Goal: Task Accomplishment & Management: Manage account settings

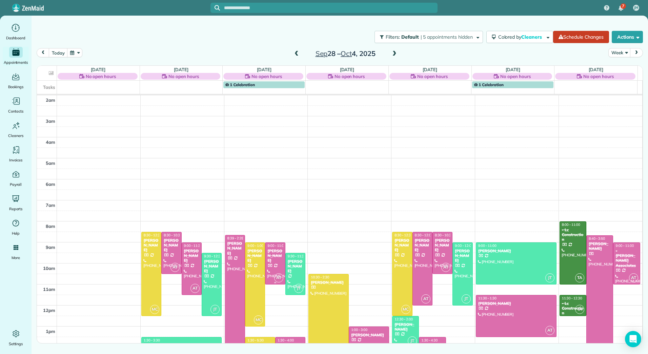
scroll to position [41, 0]
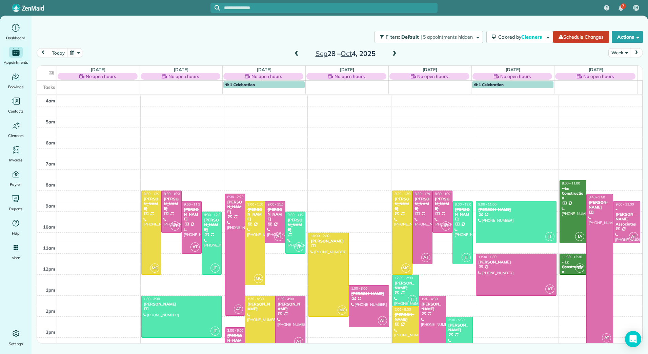
click at [393, 54] on span at bounding box center [394, 54] width 7 height 6
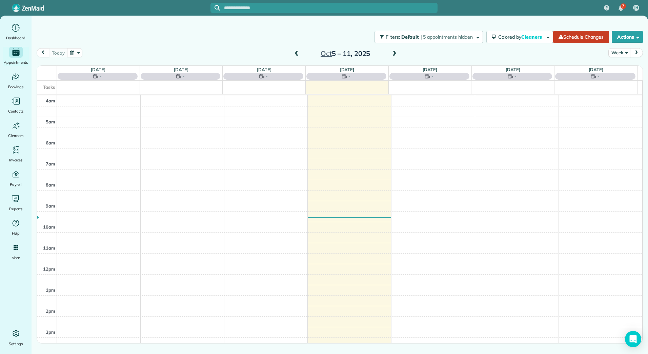
scroll to position [99, 0]
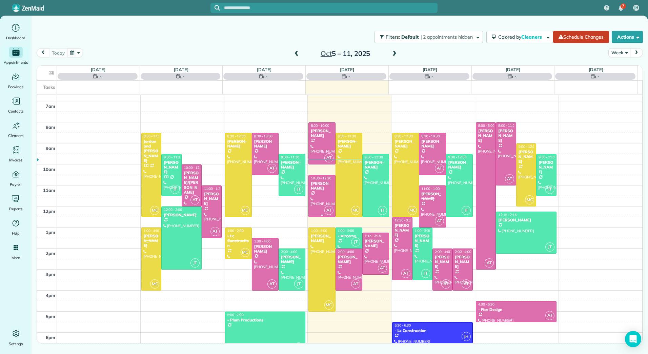
click at [319, 190] on div "[PERSON_NAME]" at bounding box center [321, 186] width 23 height 10
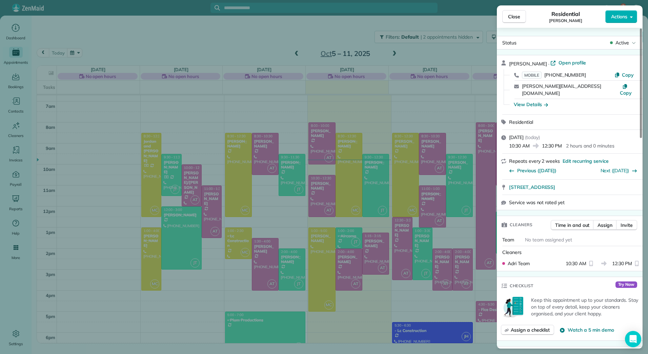
click at [627, 43] on span "Active" at bounding box center [622, 42] width 14 height 7
click at [623, 21] on button "Actions" at bounding box center [621, 16] width 32 height 13
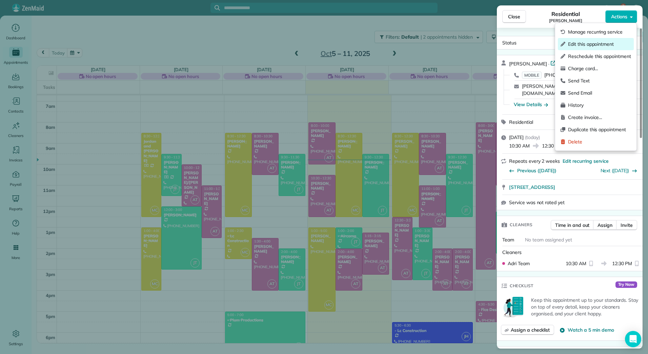
click at [588, 43] on span "Edit this appointment" at bounding box center [599, 44] width 63 height 7
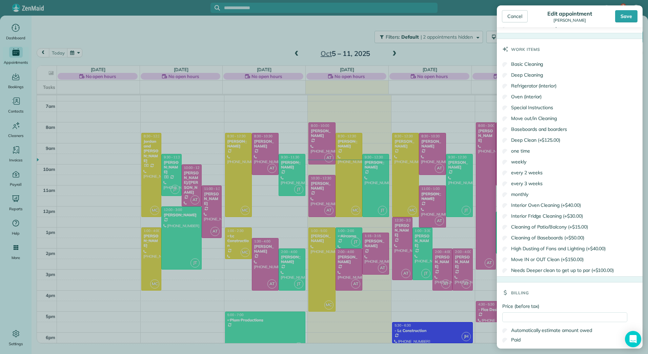
scroll to position [429, 0]
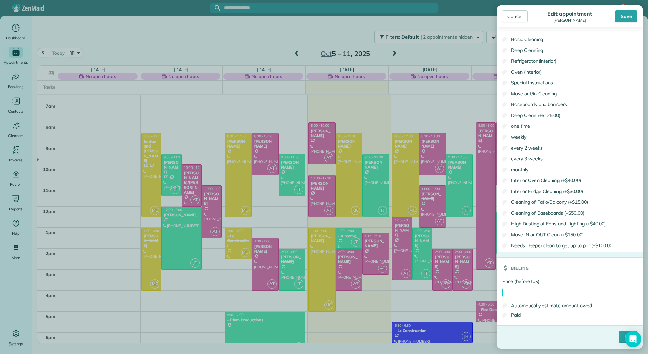
click at [508, 292] on input "Price (before tax)" at bounding box center [564, 292] width 125 height 10
type input "******"
click at [512, 313] on label "Paid" at bounding box center [511, 314] width 18 height 7
click at [619, 338] on input "****" at bounding box center [628, 337] width 18 height 12
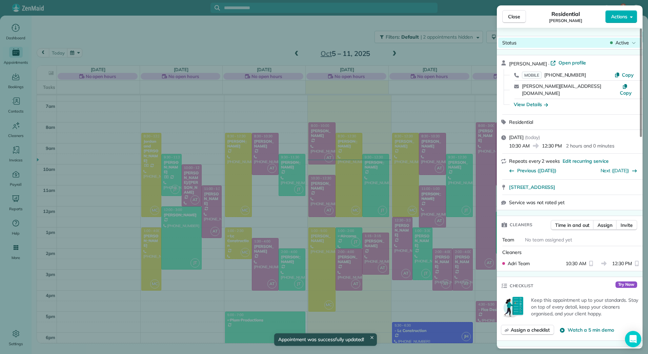
click at [624, 45] on span "Active" at bounding box center [622, 42] width 14 height 7
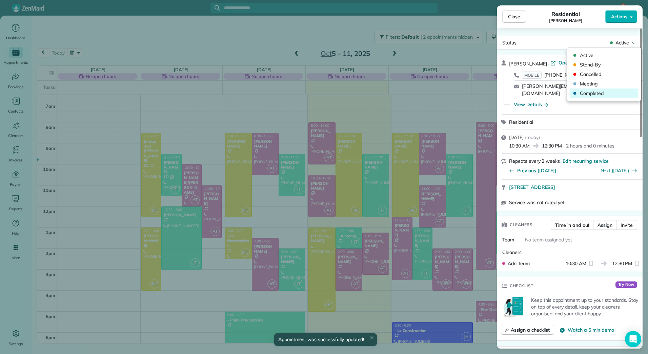
click at [594, 90] on span "Completed" at bounding box center [608, 93] width 57 height 7
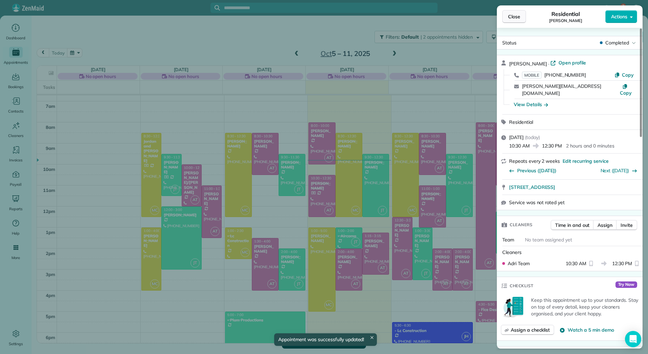
click at [513, 19] on span "Close" at bounding box center [514, 16] width 12 height 7
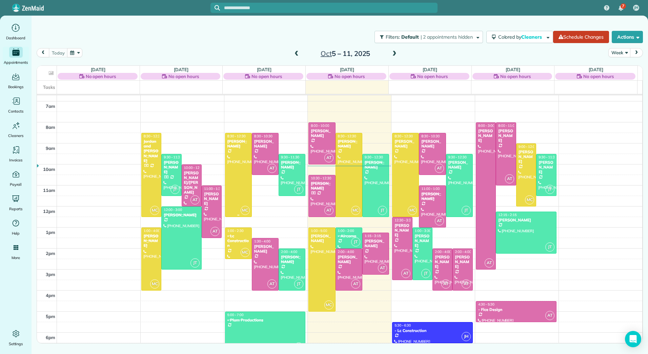
click at [227, 165] on div at bounding box center [238, 174] width 26 height 83
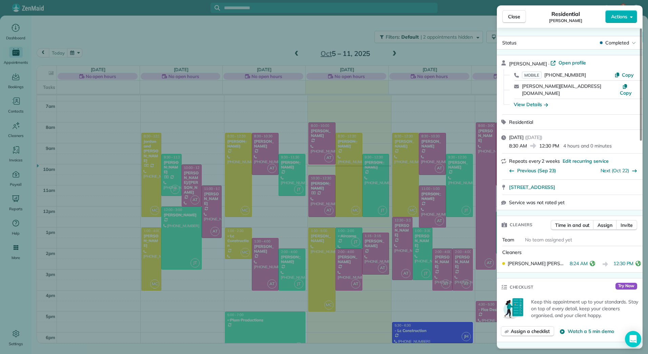
click at [629, 16] on button "Actions" at bounding box center [621, 16] width 32 height 13
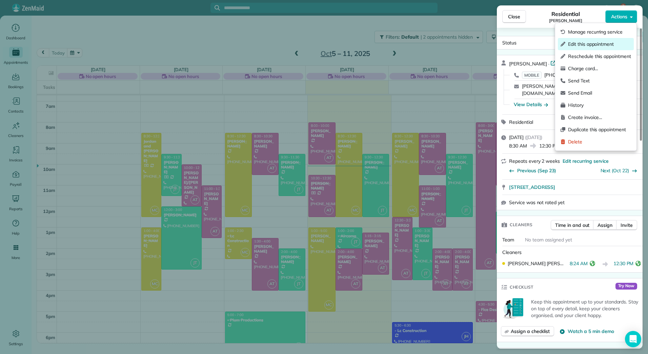
click at [590, 45] on span "Edit this appointment" at bounding box center [599, 44] width 63 height 7
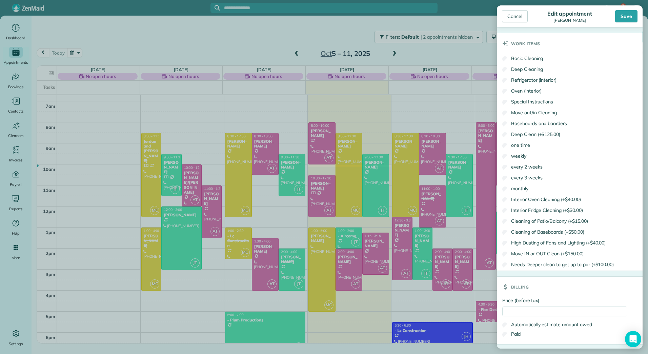
scroll to position [335, 0]
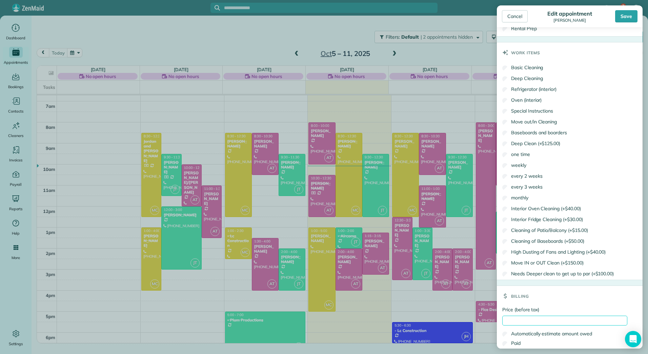
click at [513, 322] on input "Price (before tax)" at bounding box center [564, 320] width 125 height 10
type input "******"
click at [512, 346] on label "Paid" at bounding box center [511, 342] width 18 height 7
click at [623, 17] on div "Save" at bounding box center [626, 16] width 22 height 12
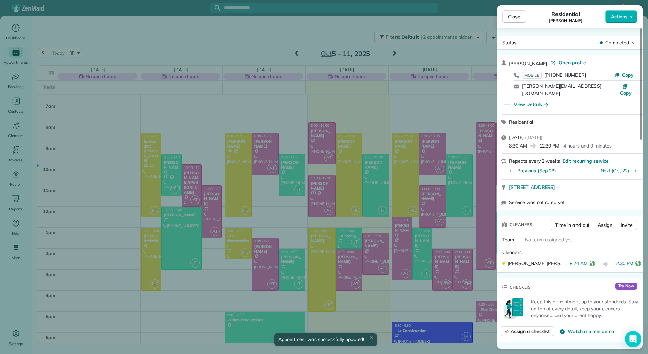
click at [264, 153] on div "Close Residential [PERSON_NAME] Actions Status Completed [PERSON_NAME] · Open p…" at bounding box center [324, 177] width 648 height 354
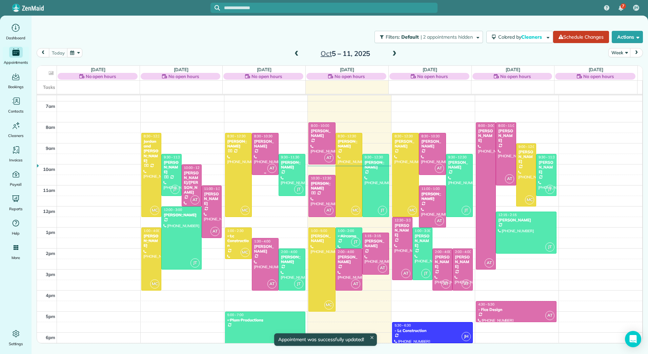
click at [264, 153] on div at bounding box center [265, 153] width 26 height 41
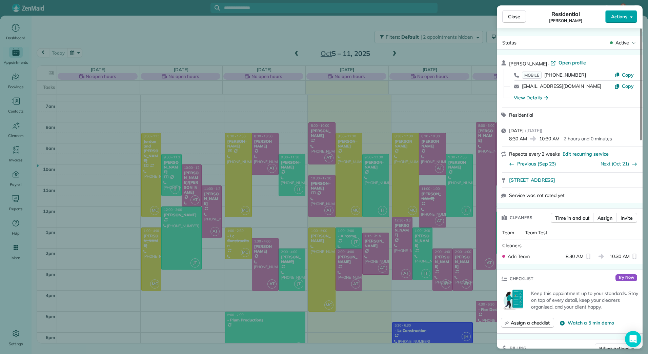
click at [628, 18] on button "Actions" at bounding box center [621, 16] width 32 height 13
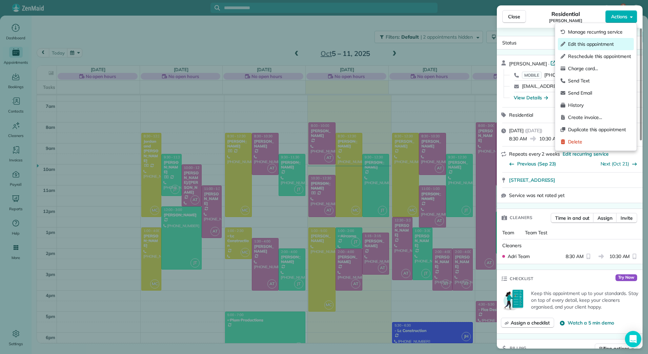
click at [576, 44] on span "Edit this appointment" at bounding box center [599, 44] width 63 height 7
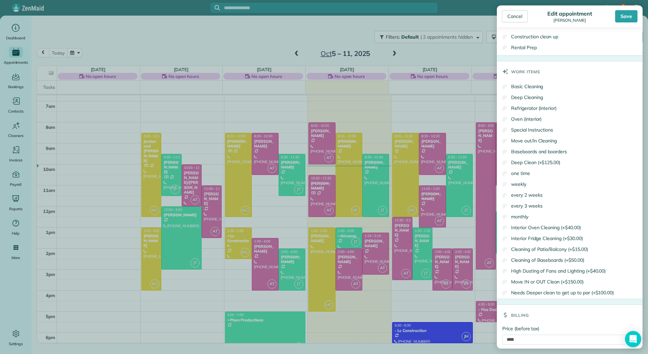
scroll to position [376, 0]
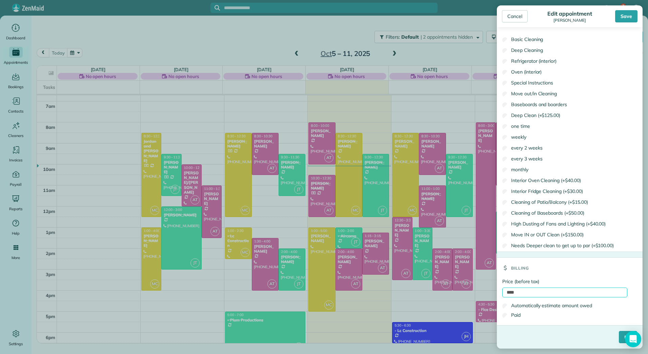
click at [506, 292] on input "****" at bounding box center [564, 292] width 125 height 10
type input "******"
click at [516, 315] on label "Paid" at bounding box center [511, 314] width 18 height 7
click at [619, 335] on input "****" at bounding box center [628, 337] width 18 height 12
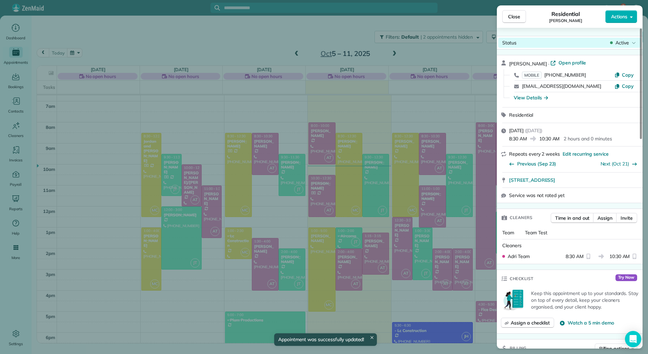
click at [619, 43] on span "Active" at bounding box center [622, 42] width 14 height 7
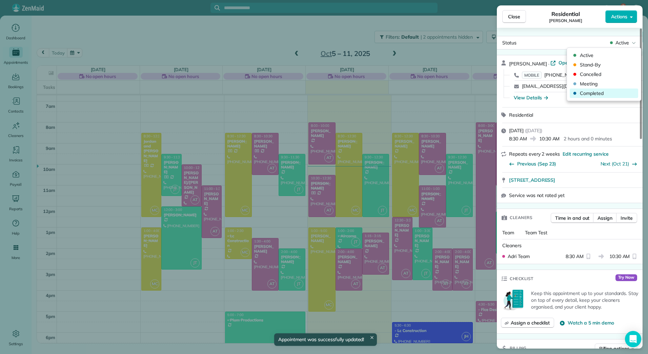
click at [595, 90] on span "Completed" at bounding box center [608, 93] width 57 height 7
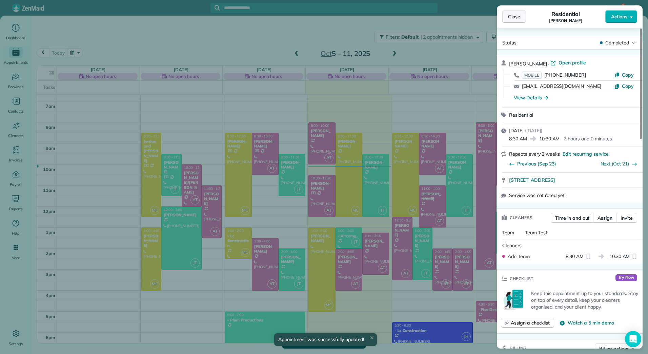
click at [517, 17] on span "Close" at bounding box center [514, 16] width 12 height 7
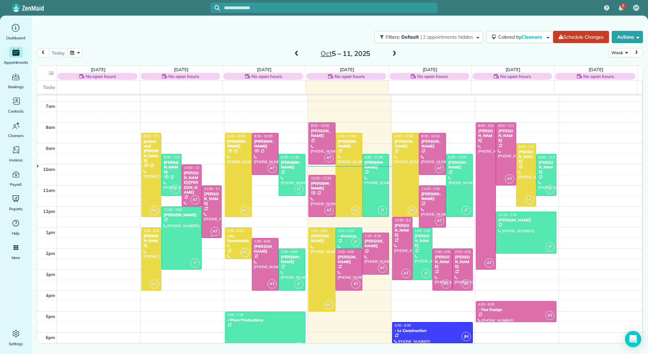
click at [210, 201] on div "[PERSON_NAME]" at bounding box center [212, 198] width 16 height 15
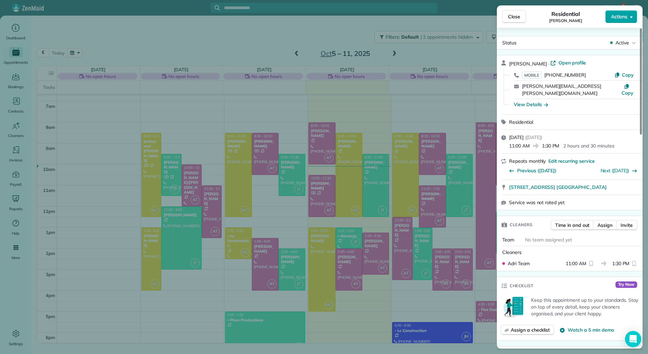
click at [625, 17] on span "Actions" at bounding box center [619, 16] width 16 height 7
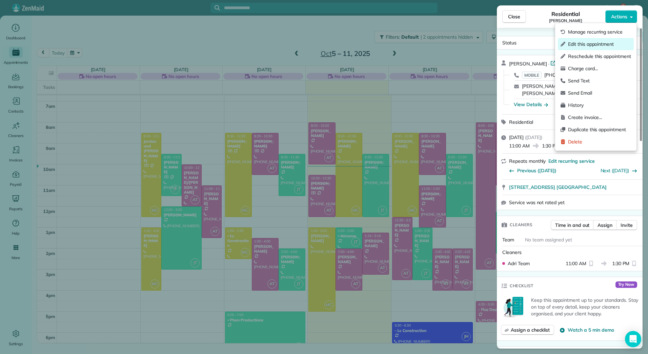
click at [589, 43] on span "Edit this appointment" at bounding box center [599, 44] width 63 height 7
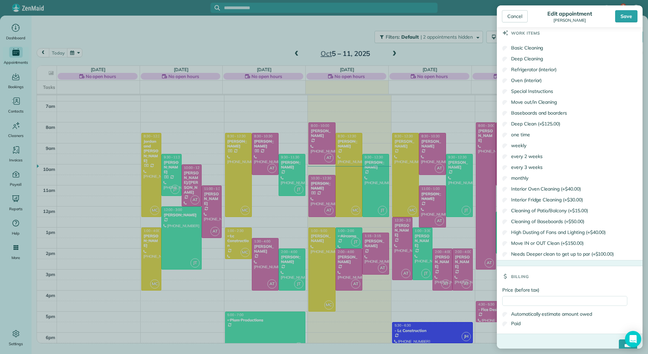
scroll to position [364, 0]
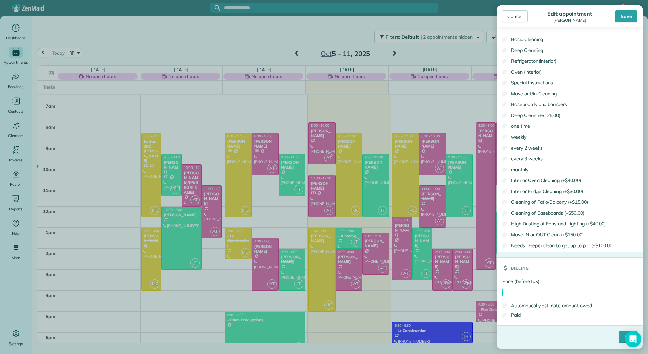
click at [512, 292] on input "Price (before tax)" at bounding box center [564, 292] width 125 height 10
type input "******"
click at [511, 310] on div "Paid" at bounding box center [564, 314] width 125 height 9
click at [510, 316] on label "Paid" at bounding box center [511, 314] width 18 height 7
click at [619, 333] on input "****" at bounding box center [628, 337] width 18 height 12
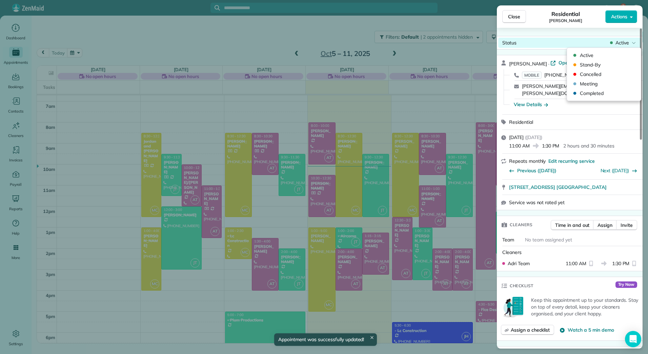
click at [620, 44] on span "Active" at bounding box center [622, 42] width 14 height 7
click at [599, 91] on span "Completed" at bounding box center [608, 93] width 57 height 7
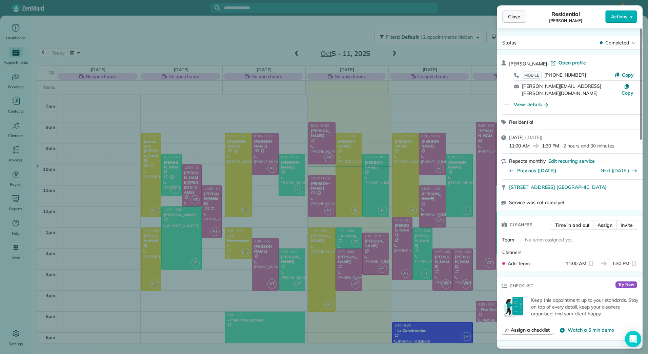
click at [517, 17] on span "Close" at bounding box center [514, 16] width 12 height 7
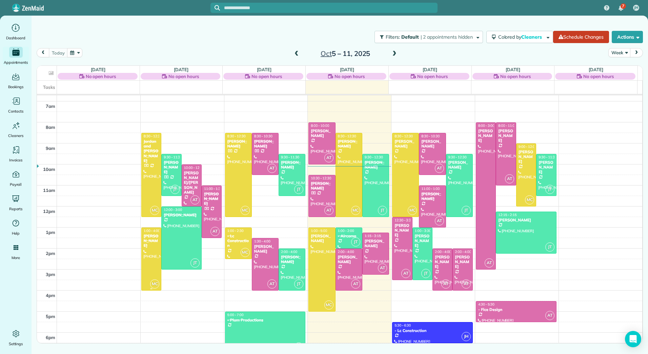
click at [144, 247] on div at bounding box center [151, 259] width 19 height 62
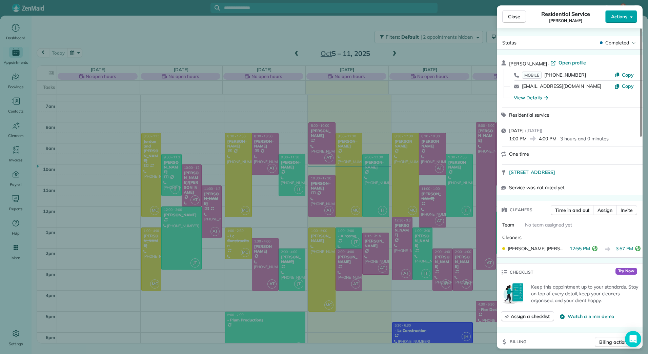
click at [625, 17] on span "Actions" at bounding box center [619, 16] width 16 height 7
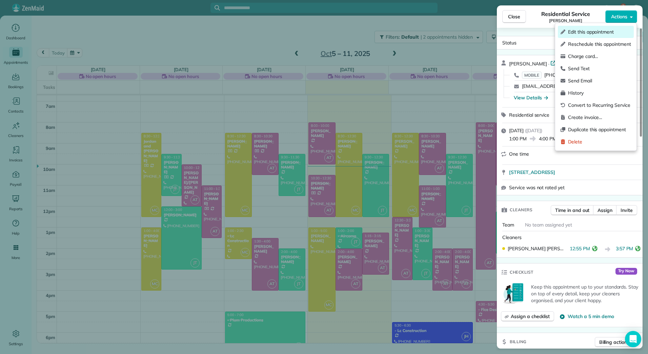
click at [588, 33] on span "Edit this appointment" at bounding box center [599, 31] width 63 height 7
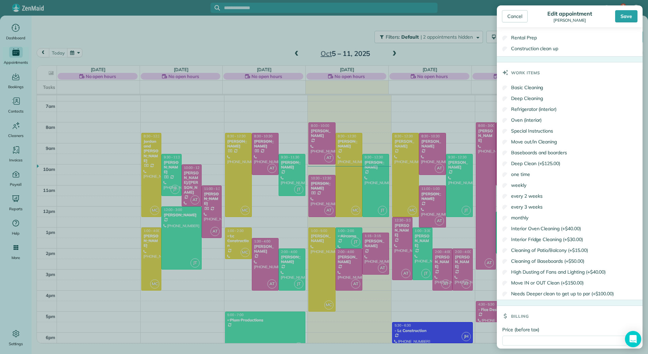
scroll to position [364, 0]
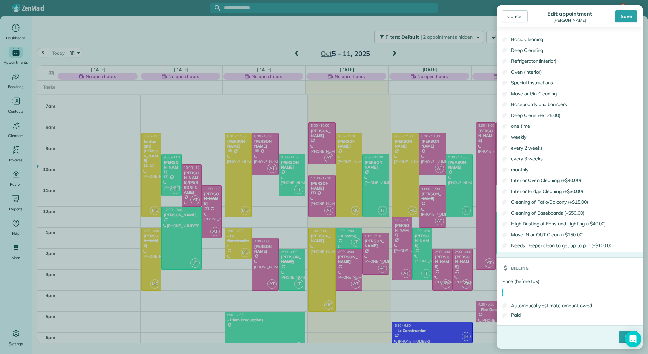
click at [519, 289] on input "Price (before tax)" at bounding box center [564, 292] width 125 height 10
type input "******"
click at [511, 316] on label "Paid" at bounding box center [511, 314] width 18 height 7
click at [619, 335] on input "****" at bounding box center [628, 337] width 18 height 12
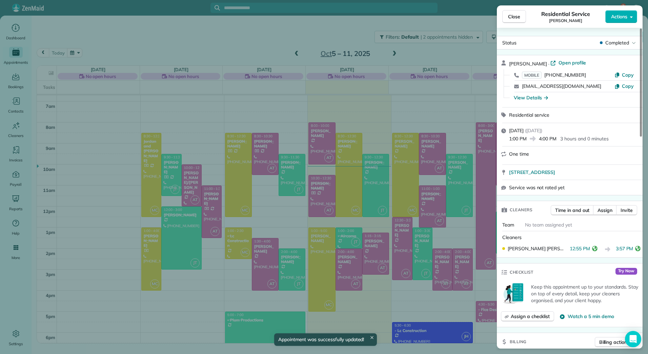
click at [511, 16] on span "Close" at bounding box center [514, 16] width 12 height 7
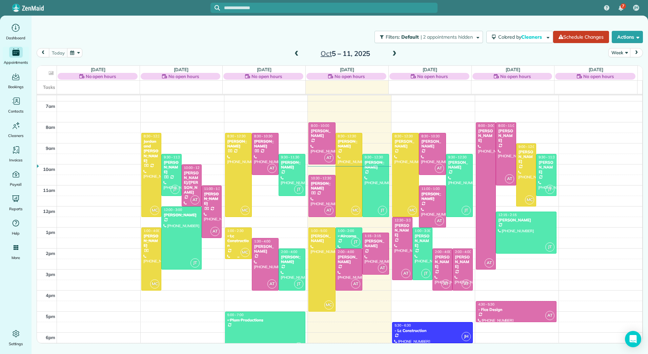
click at [239, 241] on div "- Lc Construction" at bounding box center [238, 240] width 23 height 15
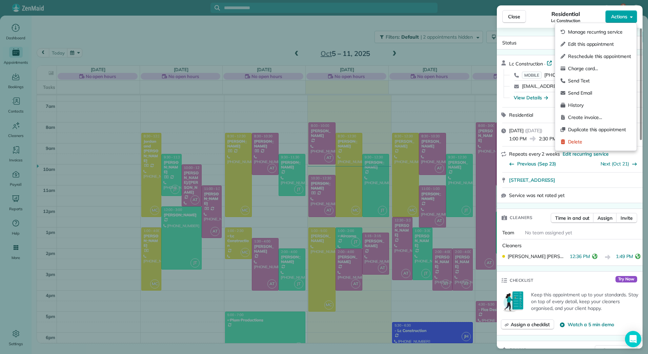
click at [628, 15] on button "Actions" at bounding box center [621, 16] width 32 height 13
click at [584, 39] on div "Edit this appointment" at bounding box center [596, 44] width 76 height 12
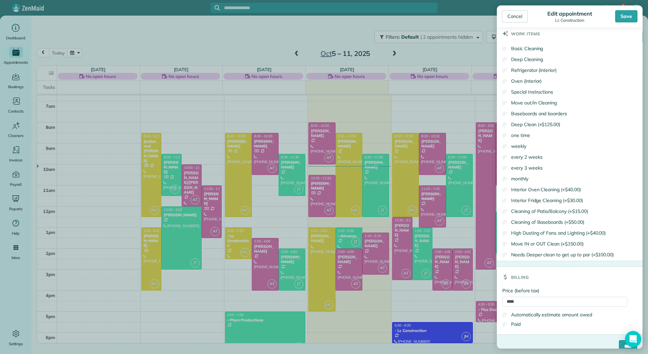
scroll to position [364, 0]
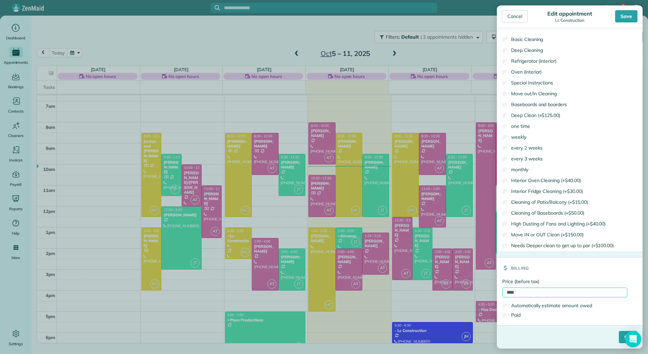
click at [508, 291] on input "****" at bounding box center [564, 292] width 125 height 10
type input "*****"
click at [513, 317] on label "Paid" at bounding box center [511, 314] width 18 height 7
drag, startPoint x: 617, startPoint y: 337, endPoint x: 615, endPoint y: 334, distance: 4.0
click at [619, 337] on input "****" at bounding box center [628, 337] width 18 height 12
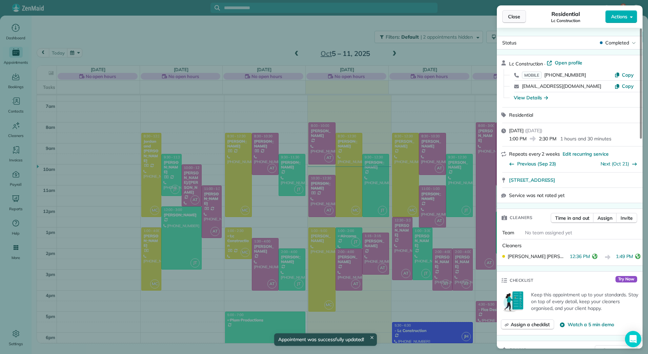
click at [516, 13] on button "Close" at bounding box center [514, 16] width 24 height 13
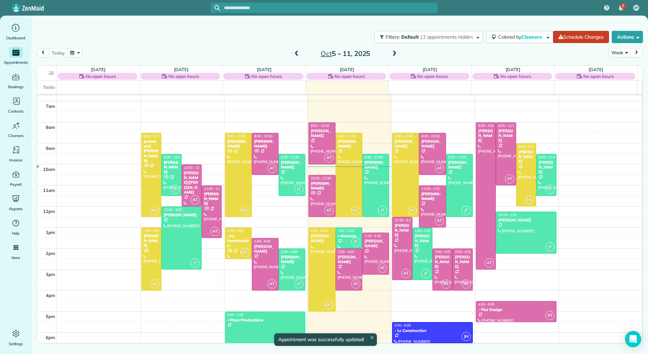
click at [325, 244] on div at bounding box center [322, 269] width 26 height 83
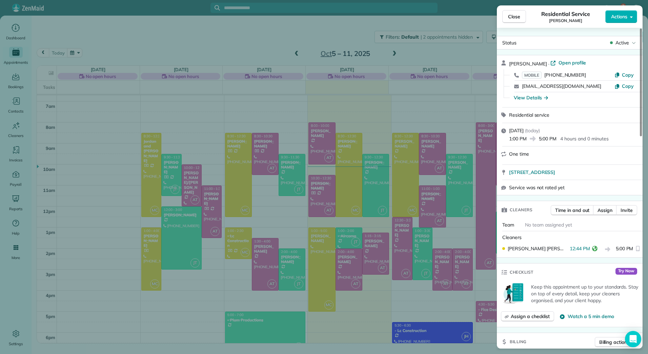
click at [348, 173] on div "Close Residential Service [PERSON_NAME] Actions Status Active [PERSON_NAME] · O…" at bounding box center [324, 177] width 648 height 354
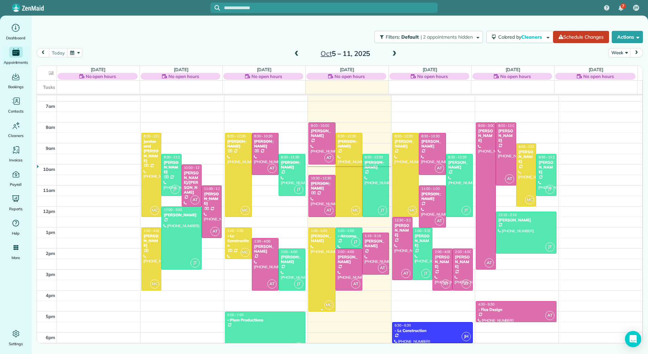
click at [321, 250] on div at bounding box center [322, 269] width 26 height 83
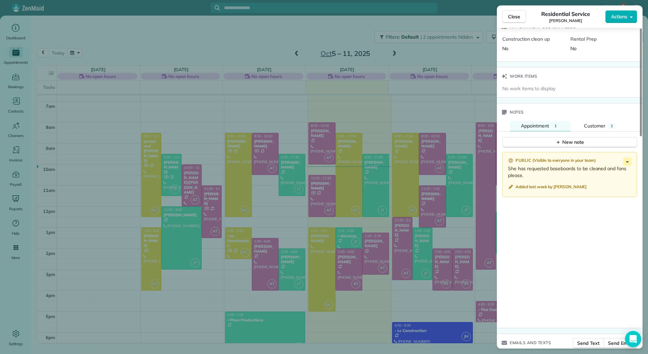
scroll to position [510, 0]
click at [510, 17] on span "Close" at bounding box center [514, 16] width 12 height 7
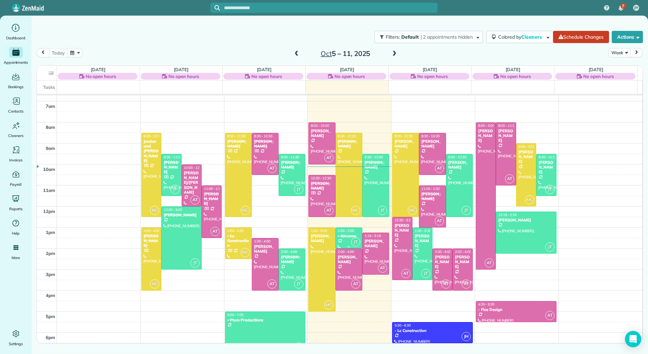
click at [346, 234] on div "- Aircomo" at bounding box center [348, 235] width 23 height 5
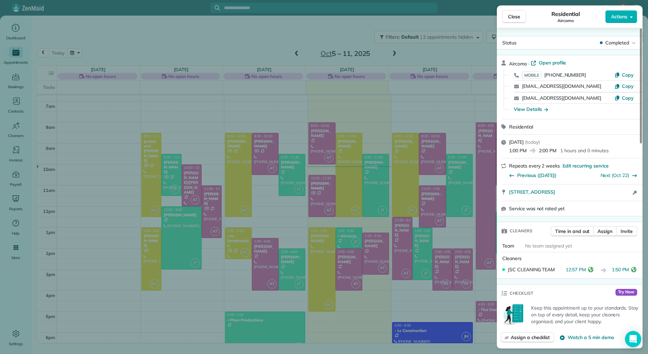
click at [376, 199] on div "Close Residential Aircomo Actions Status Completed Aircomo · Open profile MOBIL…" at bounding box center [324, 177] width 648 height 354
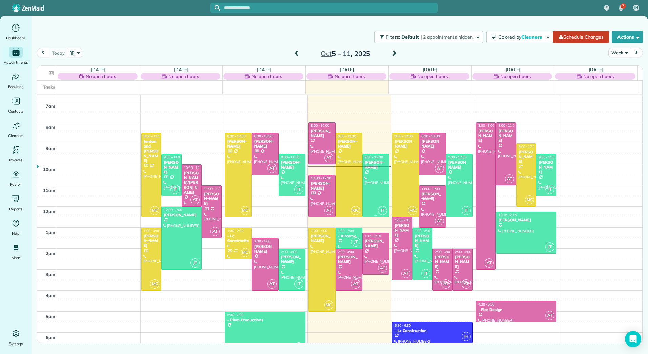
click at [376, 199] on div at bounding box center [375, 185] width 26 height 62
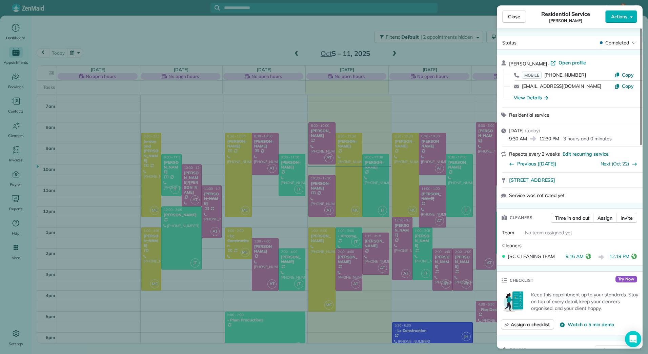
click at [376, 199] on div "Close Residential Service [PERSON_NAME] Actions Status Completed [PERSON_NAME] …" at bounding box center [324, 177] width 648 height 354
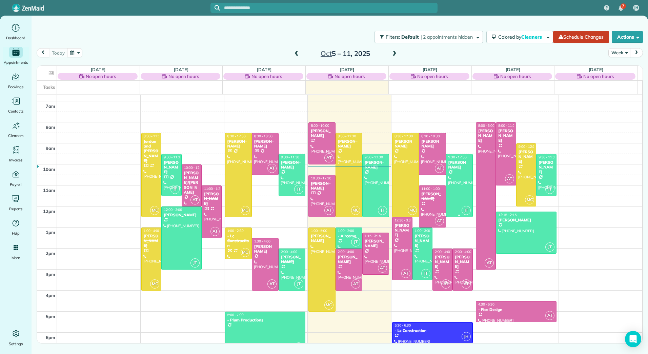
click at [456, 169] on div "[PERSON_NAME]" at bounding box center [459, 165] width 23 height 10
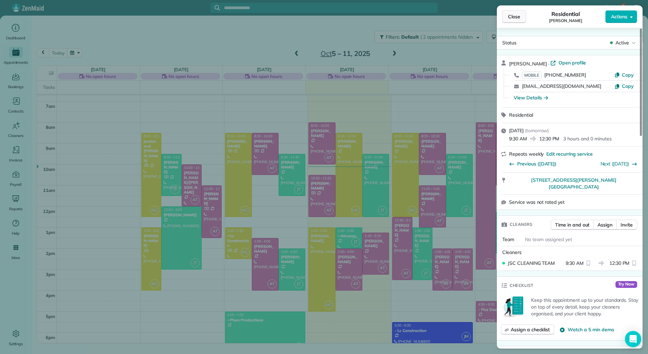
click at [514, 12] on button "Close" at bounding box center [514, 16] width 24 height 13
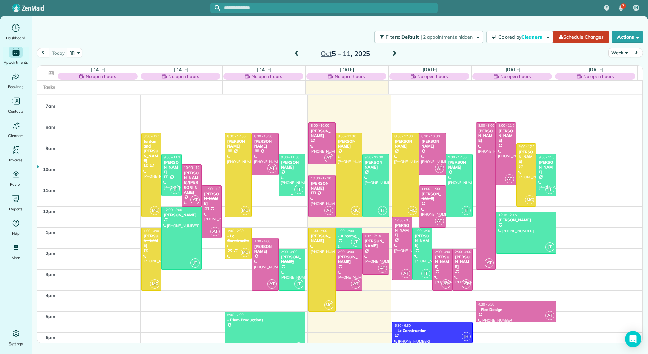
click at [288, 176] on div at bounding box center [292, 174] width 26 height 41
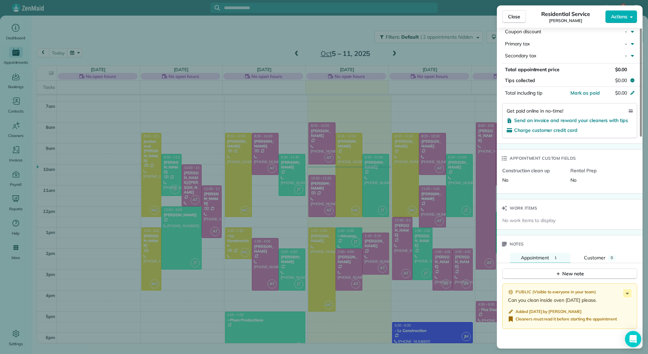
scroll to position [408, 0]
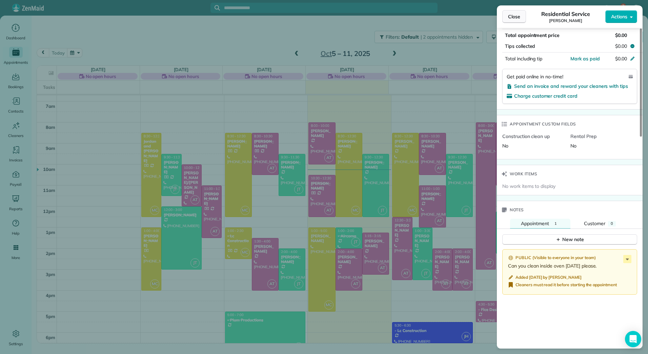
click at [511, 20] on button "Close" at bounding box center [514, 16] width 24 height 13
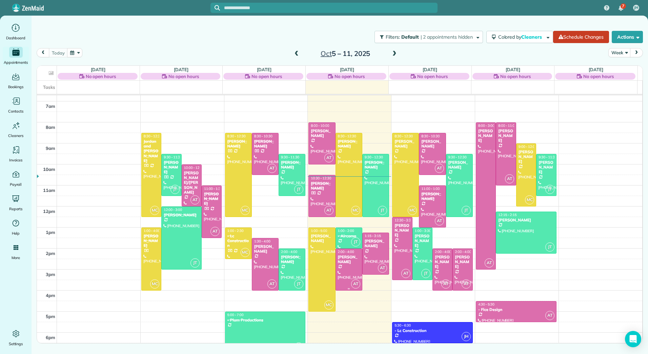
click at [345, 266] on div at bounding box center [349, 269] width 26 height 41
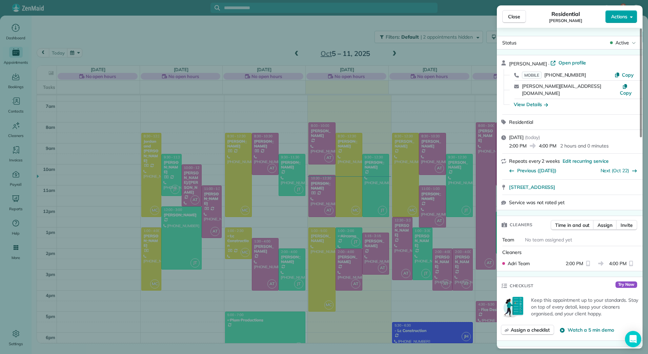
click at [628, 13] on button "Actions" at bounding box center [621, 16] width 32 height 13
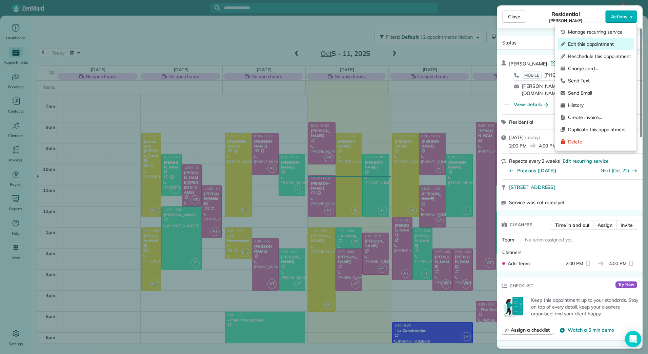
click at [602, 45] on span "Edit this appointment" at bounding box center [599, 44] width 63 height 7
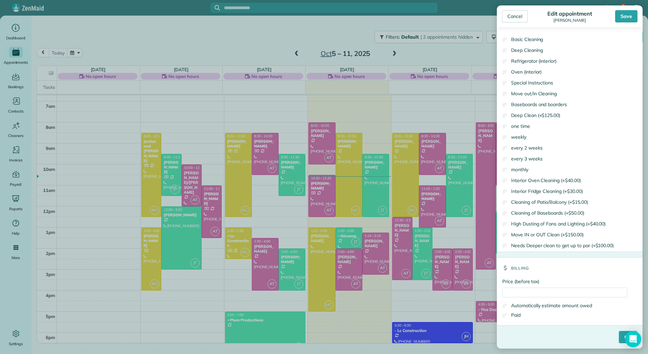
scroll to position [443, 0]
click at [521, 286] on div "Price (before tax) Automatically estimate amount owed Paid" at bounding box center [570, 301] width 146 height 47
click at [518, 290] on input "Price (before tax)" at bounding box center [564, 292] width 125 height 10
type input "******"
click at [513, 314] on label "Paid" at bounding box center [511, 314] width 18 height 7
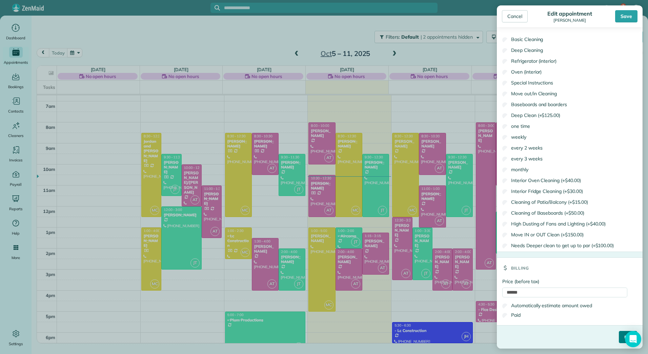
click at [619, 337] on input "****" at bounding box center [628, 337] width 18 height 12
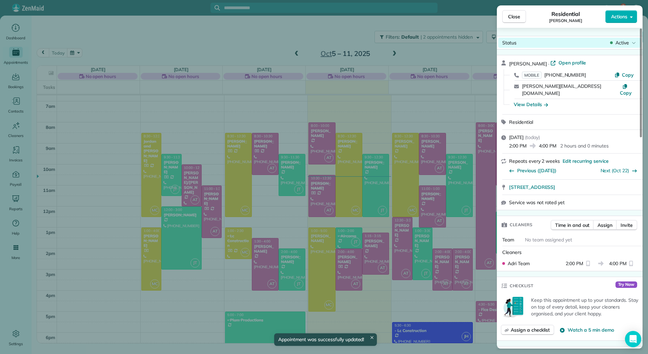
click at [621, 41] on span "Active" at bounding box center [622, 42] width 14 height 7
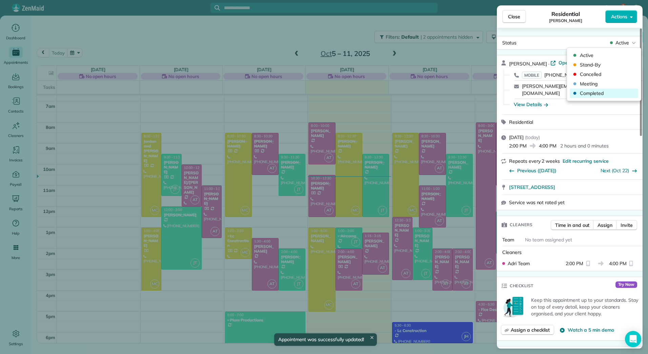
click at [581, 97] on div "Completed" at bounding box center [603, 92] width 68 height 9
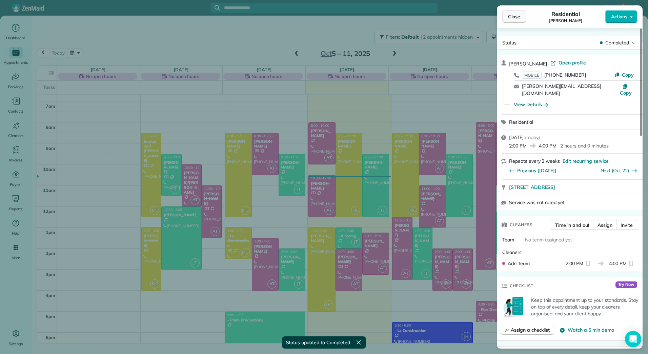
click at [517, 21] on button "Close" at bounding box center [514, 16] width 24 height 13
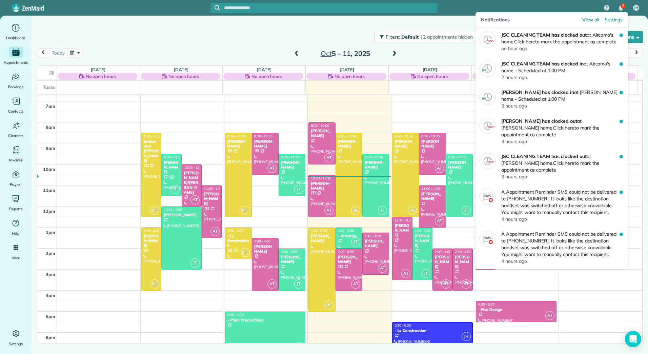
click at [621, 8] on div "7" at bounding box center [622, 5] width 5 height 5
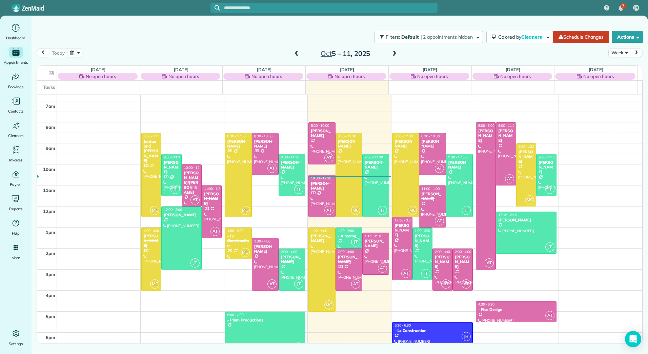
click at [331, 30] on div "Filters: Default | 2 appointments hidden Colored by Cleaners Color by Cleaner C…" at bounding box center [340, 37] width 616 height 22
click at [291, 260] on div "[PERSON_NAME]" at bounding box center [292, 259] width 23 height 10
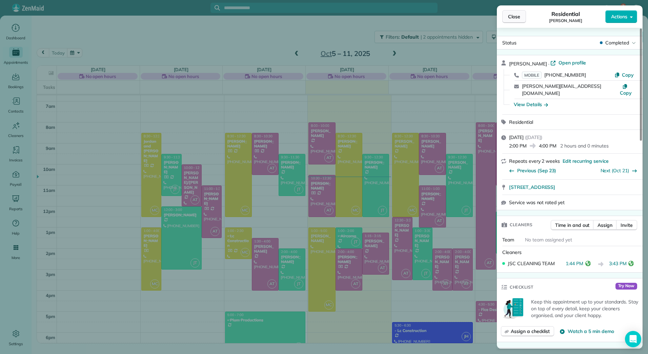
click at [516, 16] on span "Close" at bounding box center [514, 16] width 12 height 7
